Goal: Obtain resource: Download file/media

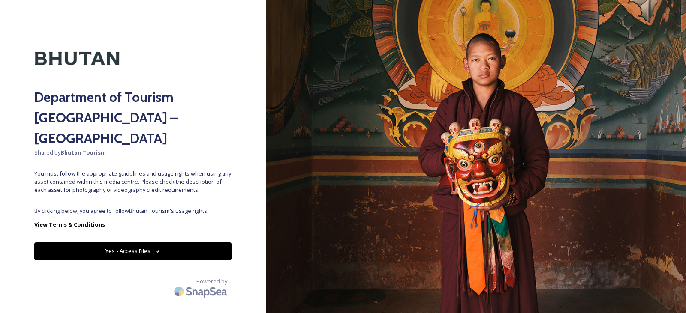
click at [133, 243] on button "Yes - Access Files" at bounding box center [132, 252] width 197 height 18
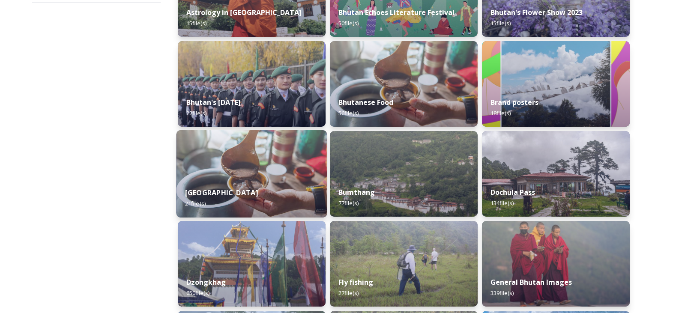
scroll to position [214, 0]
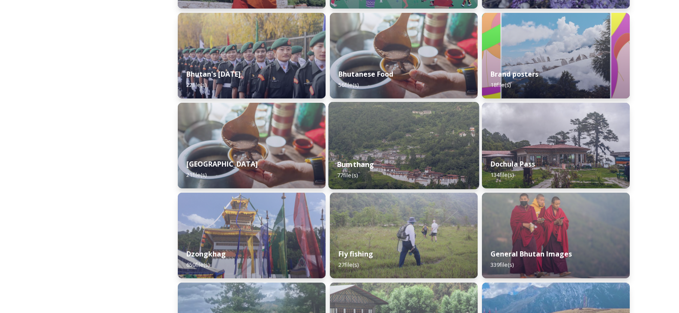
click at [420, 150] on img at bounding box center [404, 145] width 151 height 87
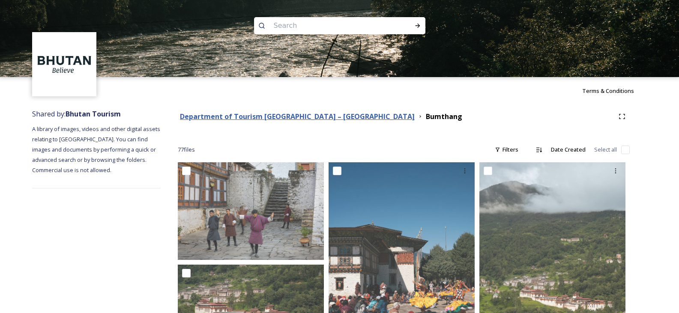
click at [250, 118] on strong "Department of Tourism [GEOGRAPHIC_DATA] – [GEOGRAPHIC_DATA]" at bounding box center [297, 116] width 235 height 9
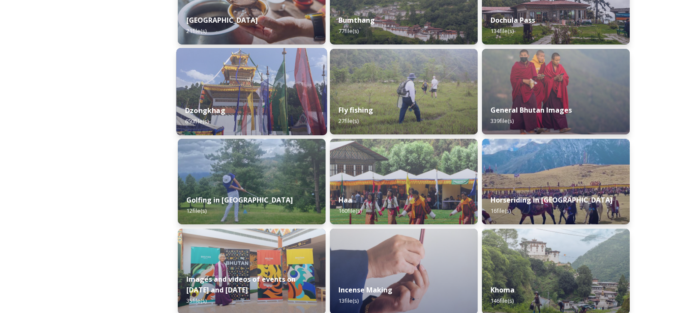
scroll to position [343, 0]
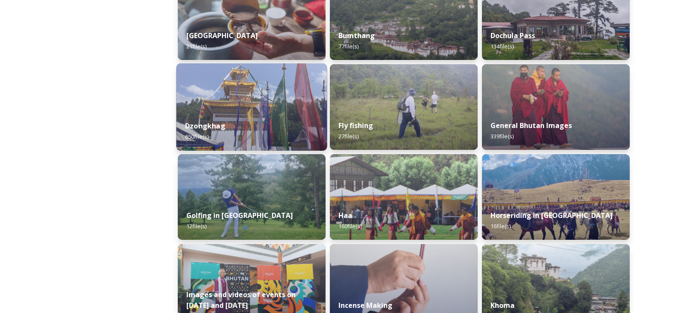
click at [243, 107] on img at bounding box center [252, 106] width 151 height 87
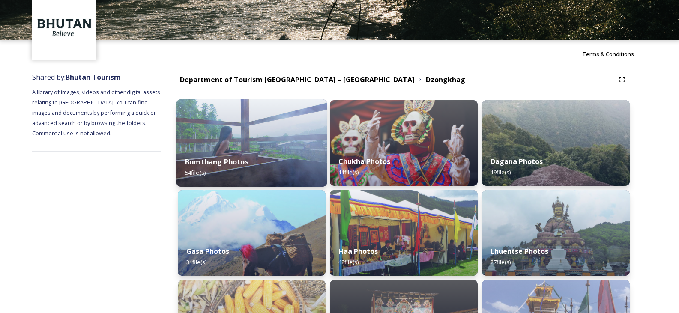
scroll to position [86, 0]
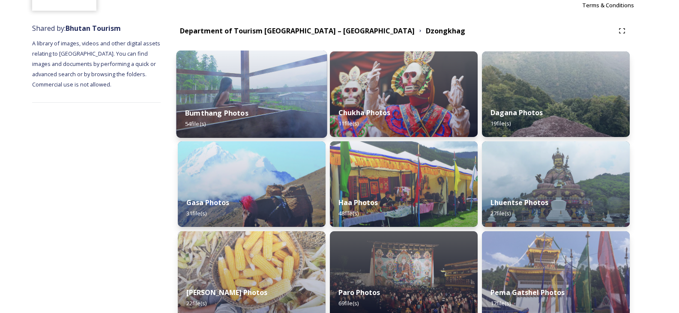
click at [274, 112] on div "Bumthang Photos 54 file(s)" at bounding box center [252, 118] width 151 height 39
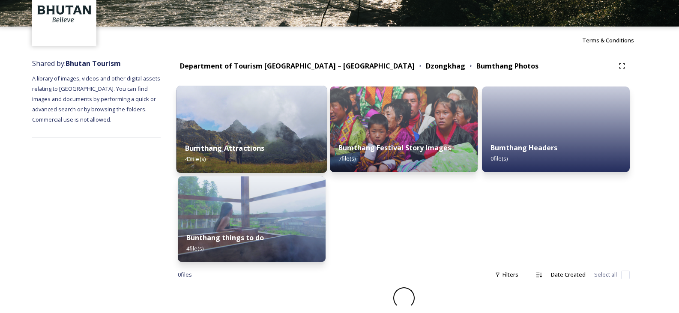
scroll to position [39, 0]
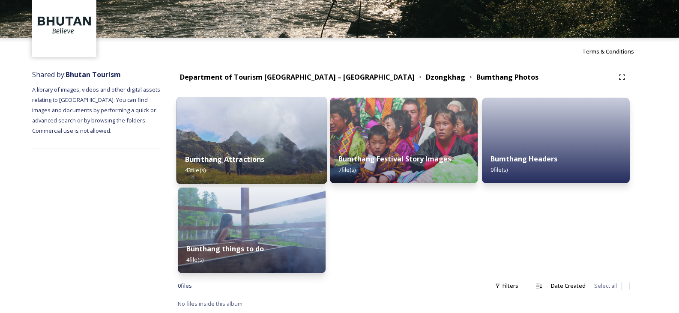
click at [274, 117] on img at bounding box center [252, 140] width 151 height 87
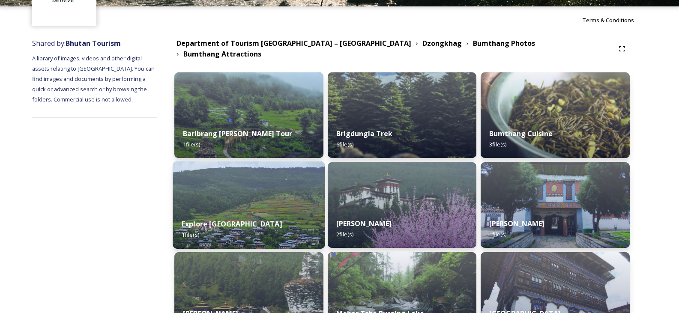
scroll to position [86, 0]
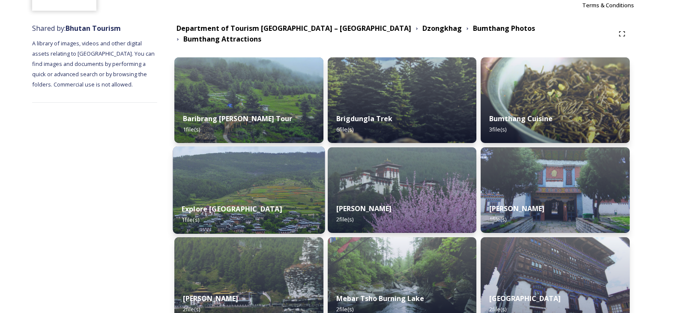
click at [270, 195] on div "Explore Ura valley 1 file(s)" at bounding box center [249, 214] width 152 height 39
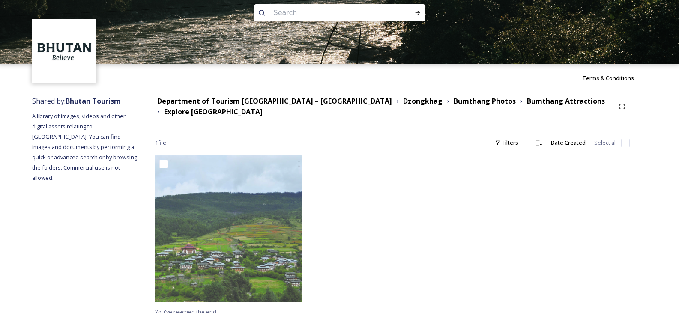
scroll to position [20, 0]
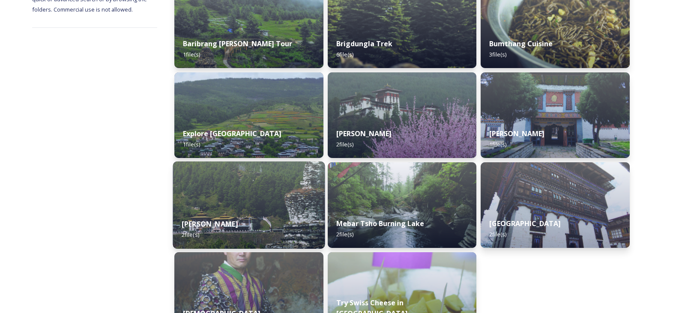
scroll to position [214, 0]
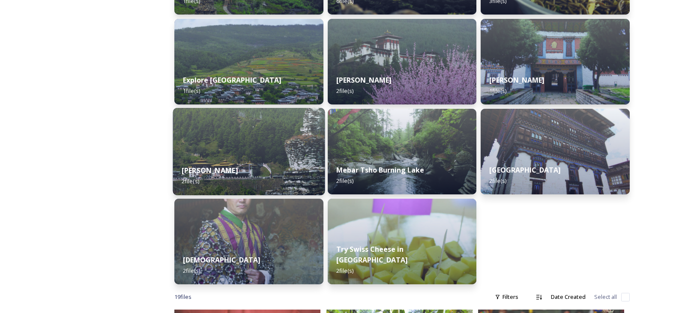
click at [263, 144] on img at bounding box center [249, 151] width 152 height 87
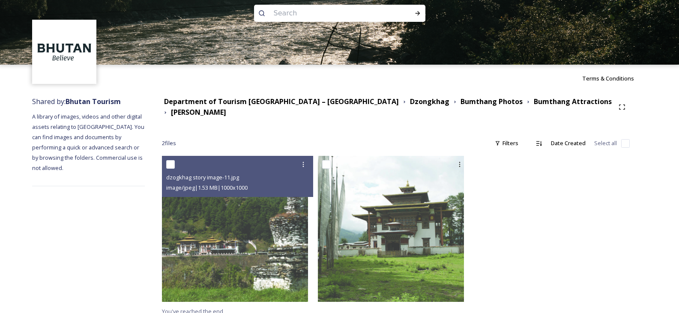
scroll to position [19, 0]
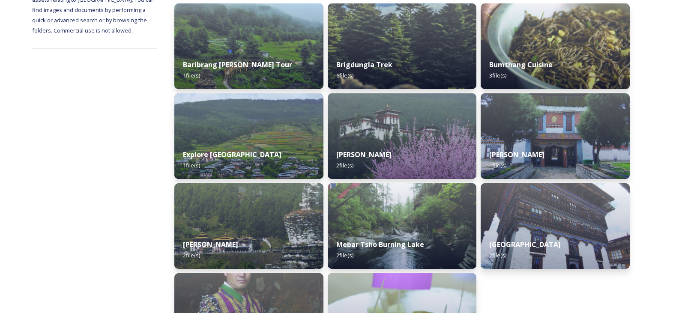
scroll to position [145, 0]
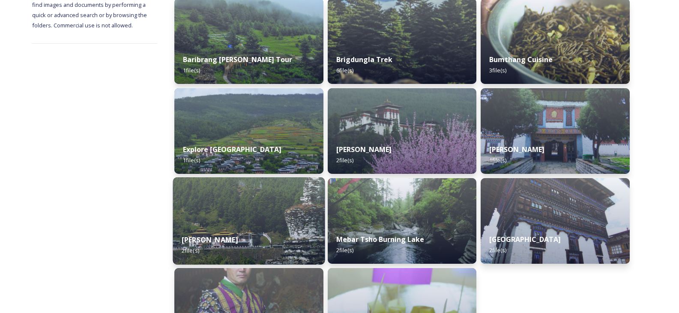
click at [216, 226] on div "[PERSON_NAME] 2 file(s)" at bounding box center [249, 245] width 152 height 39
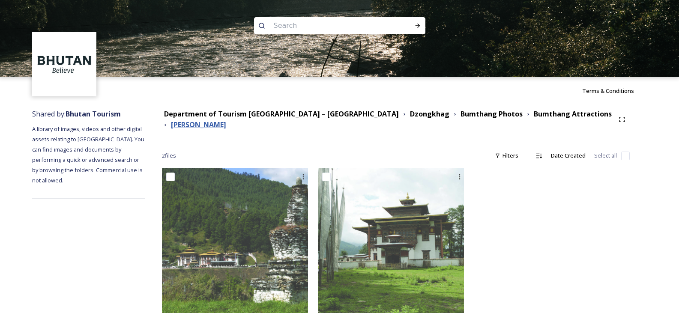
click at [560, 117] on div "Department of Tourism [GEOGRAPHIC_DATA] – [GEOGRAPHIC_DATA] Dzongkhag Bumthang …" at bounding box center [388, 119] width 453 height 21
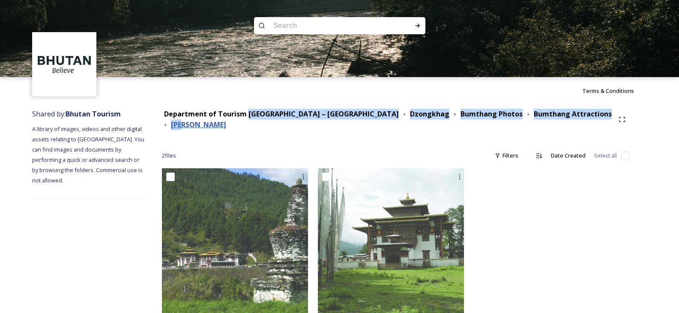
drag, startPoint x: 264, startPoint y: 126, endPoint x: 198, endPoint y: 127, distance: 65.6
click at [198, 127] on div "Department of Tourism [GEOGRAPHIC_DATA] – [GEOGRAPHIC_DATA] Dzongkhag Bumthang …" at bounding box center [388, 119] width 453 height 21
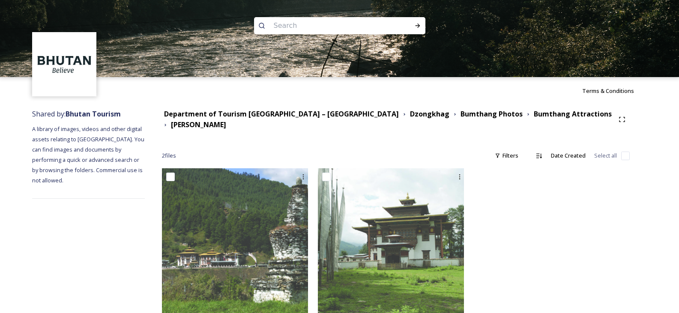
click at [256, 144] on div "Department of Tourism [GEOGRAPHIC_DATA] – [GEOGRAPHIC_DATA] Dzongkhag Bumthang …" at bounding box center [396, 219] width 502 height 229
drag, startPoint x: 246, startPoint y: 128, endPoint x: 183, endPoint y: 128, distance: 62.6
click at [183, 128] on div "Department of Tourism [GEOGRAPHIC_DATA] – [GEOGRAPHIC_DATA] Dzongkhag Bumthang …" at bounding box center [388, 119] width 453 height 21
copy strong "[PERSON_NAME]"
